Goal: Go to known website: Access a specific website the user already knows

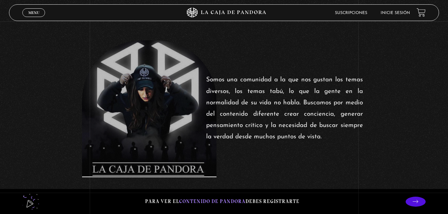
scroll to position [214, 0]
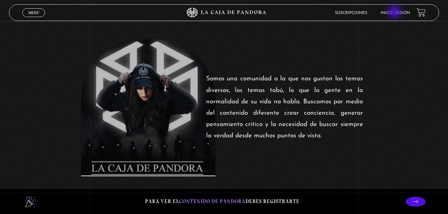
click at [395, 13] on link "Inicie sesión" at bounding box center [395, 13] width 29 height 4
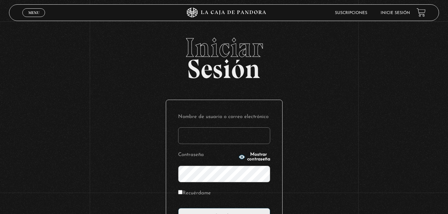
type input "[EMAIL_ADDRESS][DOMAIN_NAME]"
click at [350, 75] on h2 "Iniciar Sesión" at bounding box center [224, 55] width 430 height 43
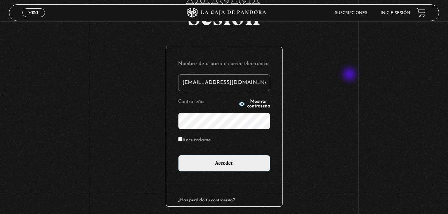
scroll to position [79, 0]
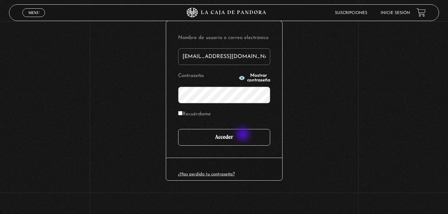
click at [244, 135] on input "Acceder" at bounding box center [224, 137] width 92 height 17
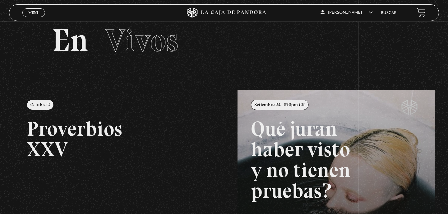
scroll to position [27, 0]
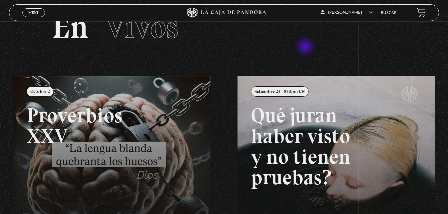
click at [306, 47] on section "En Vivos" at bounding box center [224, 36] width 448 height 82
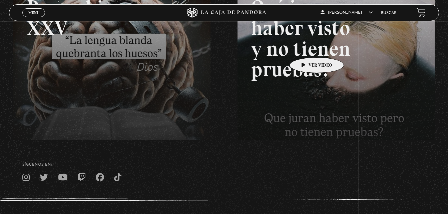
scroll to position [133, 0]
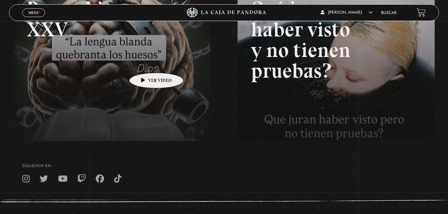
click at [146, 63] on link at bounding box center [237, 77] width 448 height 214
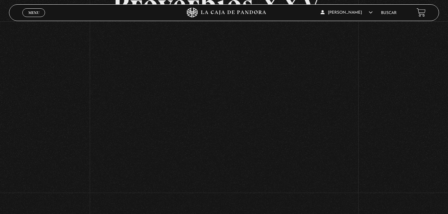
scroll to position [67, 0]
